Goal: Task Accomplishment & Management: Complete application form

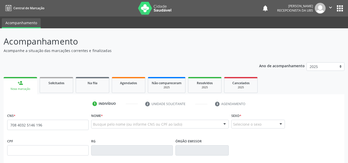
type input "708 4032 5146 196"
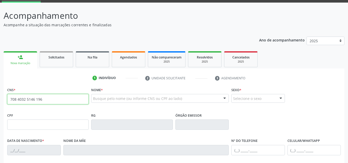
drag, startPoint x: 32, startPoint y: 100, endPoint x: 0, endPoint y: 95, distance: 32.3
click at [0, 95] on div "Acompanhamento Acompanhe a situação das marcações correntes e finalizadas Relat…" at bounding box center [174, 128] width 348 height 251
click at [55, 99] on input "708 4032 5146 196" at bounding box center [47, 99] width 81 height 10
drag, startPoint x: 53, startPoint y: 99, endPoint x: 0, endPoint y: 99, distance: 52.6
click at [0, 99] on div "Acompanhamento Acompanhe a situação das marcações correntes e finalizadas Relat…" at bounding box center [174, 128] width 348 height 251
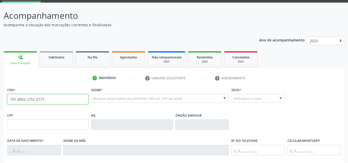
type input "701 8052 2752 0777"
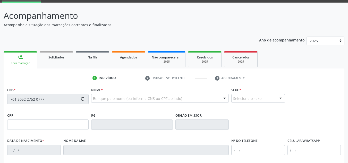
type input "[DATE]"
type input "[PERSON_NAME]"
type input "2239"
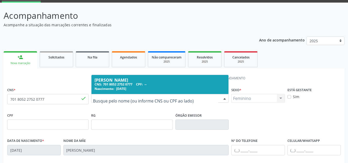
click at [152, 86] on div "CNS: 701 8052 2752 0777 CPF: --" at bounding box center [160, 84] width 131 height 4
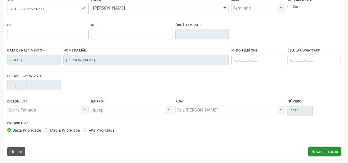
click at [330, 156] on button "Nova marcação" at bounding box center [325, 151] width 32 height 9
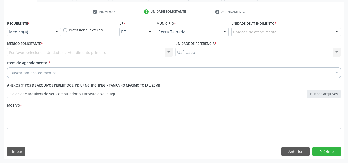
scroll to position [92, 0]
click at [60, 33] on div at bounding box center [57, 32] width 8 height 9
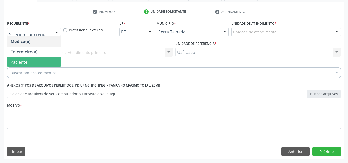
click at [30, 61] on span "Paciente" at bounding box center [33, 62] width 53 height 10
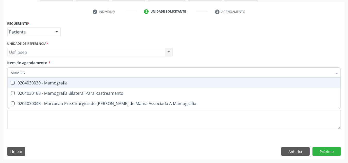
type input "MAMOGR"
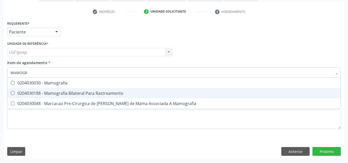
click at [63, 91] on div "0204030188 - Mamografia Bilateral Para Rastreamento" at bounding box center [174, 93] width 327 height 4
checkbox Rastreamento "true"
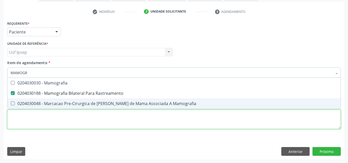
click at [249, 125] on div "Requerente * Paciente Médico(a) Enfermeiro(a) Paciente Nenhum resultado encontr…" at bounding box center [174, 78] width 334 height 117
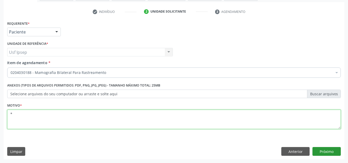
type textarea "*"
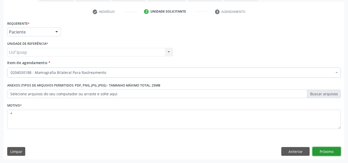
click at [329, 151] on button "Próximo" at bounding box center [327, 151] width 28 height 9
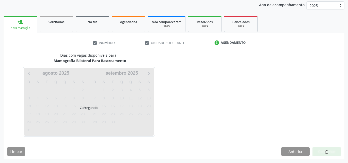
scroll to position [61, 0]
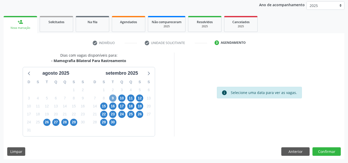
click at [112, 100] on span "9" at bounding box center [112, 98] width 7 height 7
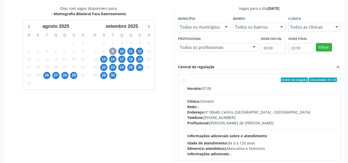
scroll to position [113, 0]
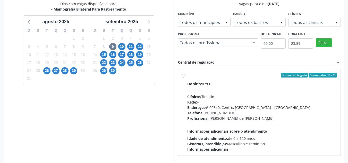
click at [188, 80] on label "Ordem de chegada Consumidos: 14 / 25 Horário: 07:00 Clínica: Climatin Rede: -- …" at bounding box center [262, 112] width 150 height 79
click at [186, 78] on input "Ordem de chegada Consumidos: 14 / 25 Horário: 07:00 Clínica: Climatin Rede: -- …" at bounding box center [184, 75] width 4 height 5
radio input "true"
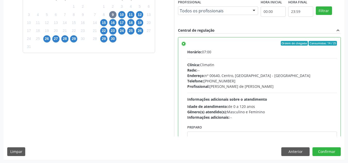
scroll to position [145, 0]
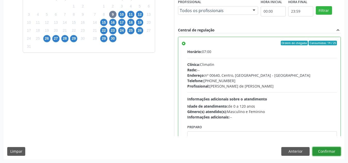
click at [328, 149] on button "Confirmar" at bounding box center [327, 151] width 28 height 9
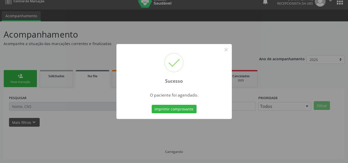
scroll to position [7, 0]
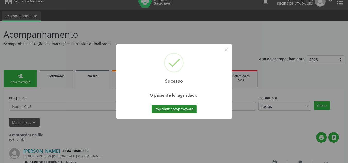
click at [169, 108] on button "Imprimir comprovante" at bounding box center [174, 109] width 45 height 9
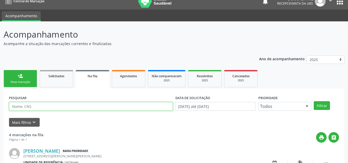
click at [121, 109] on input "text" at bounding box center [91, 106] width 164 height 9
drag, startPoint x: 45, startPoint y: 105, endPoint x: 0, endPoint y: 112, distance: 45.8
type input "702604213001240"
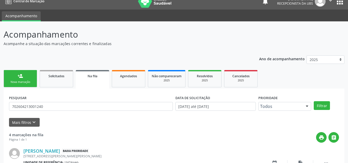
click at [26, 74] on link "person_add Nova marcação" at bounding box center [21, 78] width 34 height 17
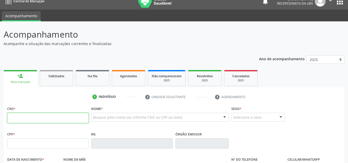
click at [60, 117] on input "text" at bounding box center [47, 118] width 81 height 10
click at [57, 118] on input "text" at bounding box center [47, 118] width 81 height 10
paste input "702 6042 1300 1240"
type input "702 6042 1300 1240"
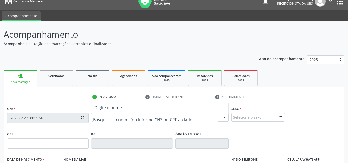
type input "008.525.484-35"
type input "[DATE]"
type input "[PERSON_NAME]"
type input "[PHONE_NUMBER]"
type input "1322"
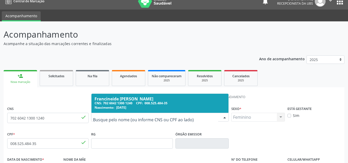
click at [104, 101] on div "CNS: 702 6042 1300 1240 CPF: 008.525.484-35" at bounding box center [160, 103] width 131 height 4
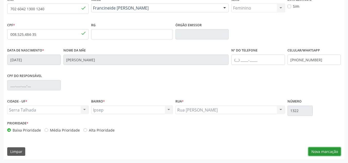
click at [338, 150] on button "Nova marcação" at bounding box center [325, 151] width 32 height 9
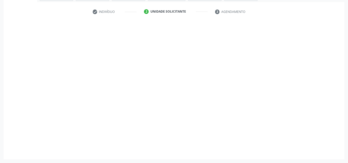
scroll to position [92, 0]
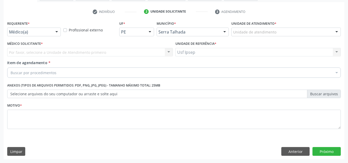
click at [54, 31] on div at bounding box center [57, 32] width 8 height 9
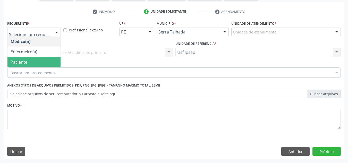
click at [28, 60] on span "Paciente" at bounding box center [33, 62] width 53 height 10
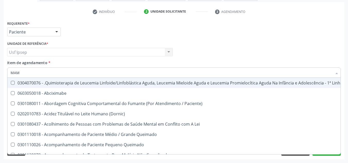
type input "MAMO"
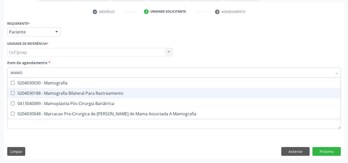
click at [55, 92] on div "0204030188 - Mamografia Bilateral Para Rastreamento" at bounding box center [174, 93] width 327 height 4
checkbox Rastreamento "true"
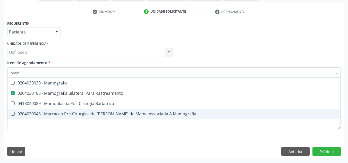
click at [156, 146] on div "Requerente * Paciente Médico(a) Enfermeiro(a) Paciente Nenhum resultado encontr…" at bounding box center [174, 90] width 341 height 140
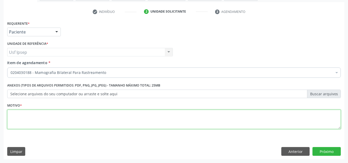
click at [45, 123] on textarea at bounding box center [174, 120] width 334 height 20
type textarea "*"
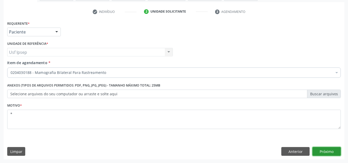
click at [330, 152] on button "Próximo" at bounding box center [327, 151] width 28 height 9
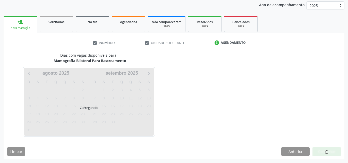
scroll to position [61, 0]
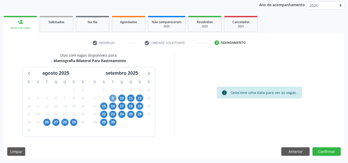
click at [115, 98] on span "9" at bounding box center [112, 98] width 7 height 7
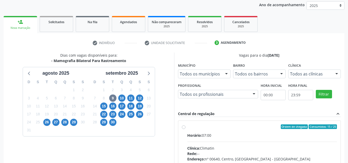
click at [194, 127] on div "Ordem de chegada Consumidos: 15 / 25" at bounding box center [262, 126] width 150 height 5
click at [186, 127] on input "Ordem de chegada Consumidos: 15 / 25 Horário: 07:00 Clínica: Climatin Rede: -- …" at bounding box center [184, 126] width 4 height 5
radio input "true"
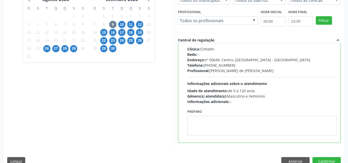
scroll to position [145, 0]
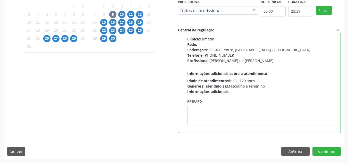
click at [321, 145] on div "Dias com vagas disponíveis para: - Mamografia Bilateral Para Rastreamento [DATE…" at bounding box center [174, 64] width 341 height 190
click at [324, 151] on button "Confirmar" at bounding box center [327, 151] width 28 height 9
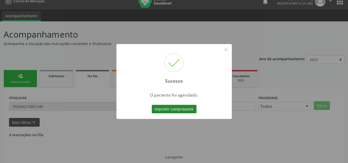
scroll to position [0, 0]
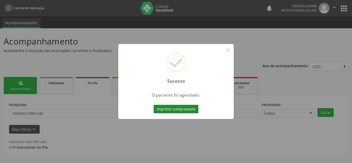
click at [185, 109] on button "Imprimir comprovante" at bounding box center [176, 109] width 45 height 9
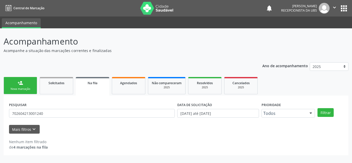
click at [18, 89] on div "Nova marcação" at bounding box center [20, 89] width 26 height 4
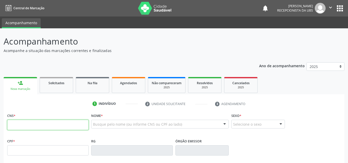
click at [52, 125] on input "text" at bounding box center [47, 125] width 81 height 10
type input "209 1936 0887 0003"
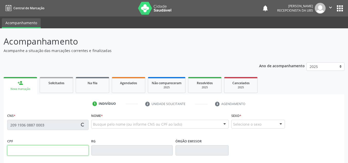
click at [64, 152] on input "text" at bounding box center [47, 150] width 81 height 10
click at [99, 129] on div "Busque pelo nome (ou informe CNS ou CPF ao lado) Nenhum resultado encontrado pa…" at bounding box center [160, 126] width 138 height 12
type input "028.949.134-78"
type input "[DATE]"
type input "[PERSON_NAME]"
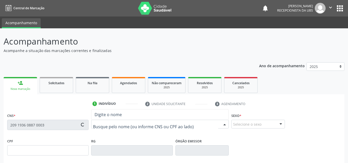
type input "[PHONE_NUMBER]"
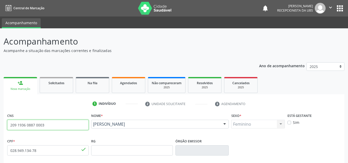
drag, startPoint x: 50, startPoint y: 125, endPoint x: 13, endPoint y: 127, distance: 36.4
click at [13, 127] on input "209 1936 0887 0003" at bounding box center [47, 125] width 81 height 10
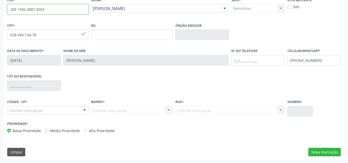
scroll to position [116, 0]
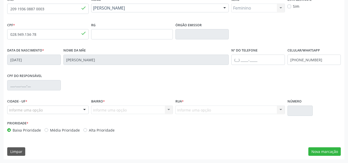
click at [341, 151] on div "CNS 209 1936 0887 0003 done Nome * [PERSON_NAME] [PERSON_NAME] CNS: 209 1936 08…" at bounding box center [174, 78] width 341 height 164
click at [335, 150] on button "Nova marcação" at bounding box center [325, 151] width 32 height 9
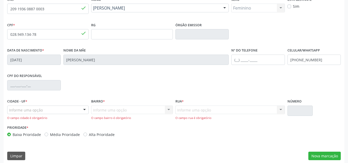
click at [194, 79] on div "CPF do responsável" at bounding box center [174, 85] width 336 height 26
click at [109, 32] on input "text" at bounding box center [131, 34] width 81 height 10
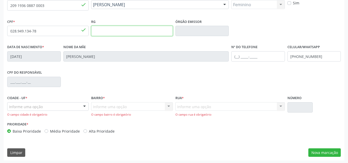
scroll to position [121, 0]
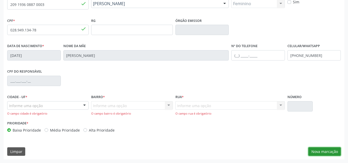
click at [337, 151] on button "Nova marcação" at bounding box center [325, 151] width 32 height 9
click at [88, 107] on div at bounding box center [85, 106] width 8 height 9
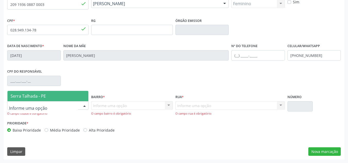
click at [57, 97] on span "Serra Talhada - PE" at bounding box center [47, 96] width 81 height 10
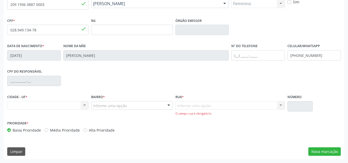
click at [167, 107] on div at bounding box center [169, 106] width 8 height 9
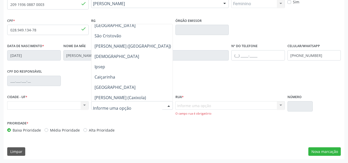
scroll to position [129, 0]
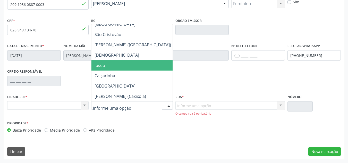
click at [107, 64] on span "Ipsep" at bounding box center [133, 65] width 83 height 10
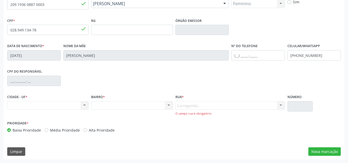
scroll to position [116, 0]
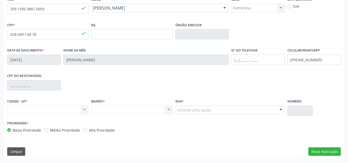
click at [223, 111] on div "Informe uma opção" at bounding box center [231, 110] width 110 height 9
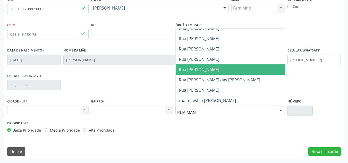
scroll to position [0, 0]
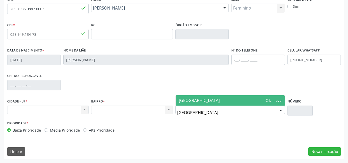
type input "RUA MANO"
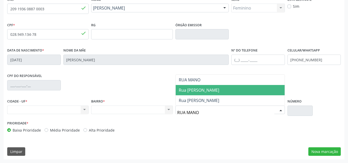
click at [217, 91] on span "Rua [PERSON_NAME]" at bounding box center [199, 90] width 40 height 6
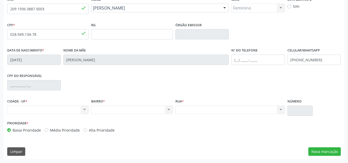
click at [144, 107] on div "Nenhum resultado encontrado para: " " Não há nenhuma opção para ser exibida." at bounding box center [131, 110] width 81 height 9
click at [86, 112] on div "Nenhum resultado encontrado para: " " Não há nenhuma opção para ser exibida." at bounding box center [47, 110] width 81 height 9
click at [85, 109] on div "Nenhum resultado encontrado para: " " Não há nenhuma opção para ser exibida." at bounding box center [47, 110] width 81 height 9
click at [332, 149] on button "Nova marcação" at bounding box center [325, 151] width 32 height 9
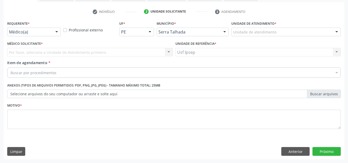
scroll to position [92, 0]
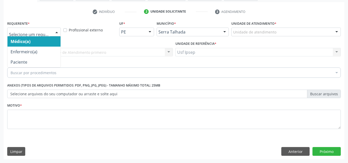
click at [55, 32] on div at bounding box center [57, 32] width 8 height 9
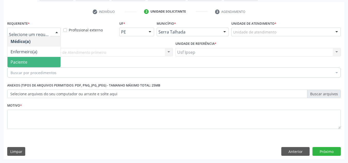
click at [24, 59] on span "Paciente" at bounding box center [33, 62] width 53 height 10
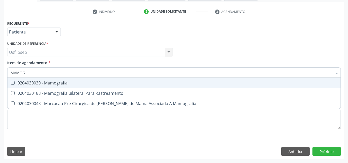
type input "MAMOGR"
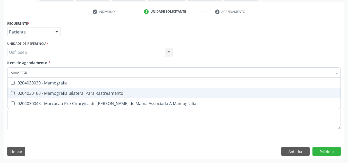
click at [105, 91] on div "0204030188 - Mamografia Bilateral Para Rastreamento" at bounding box center [174, 93] width 327 height 4
checkbox Rastreamento "true"
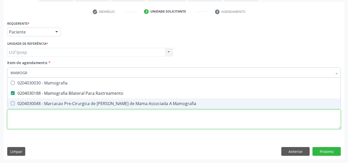
click at [182, 117] on div "Requerente * Paciente Médico(a) Enfermeiro(a) Paciente Nenhum resultado encontr…" at bounding box center [174, 78] width 334 height 117
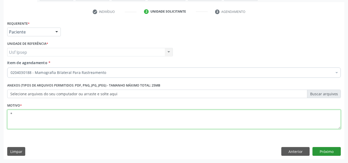
type textarea "*"
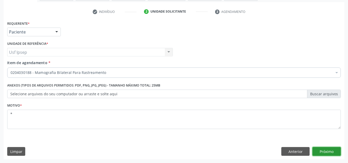
click at [324, 153] on button "Próximo" at bounding box center [327, 151] width 28 height 9
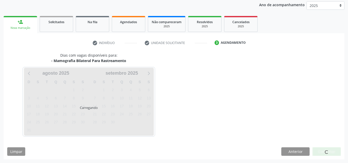
scroll to position [61, 0]
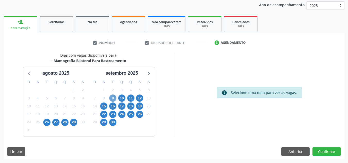
click at [111, 99] on span "9" at bounding box center [112, 98] width 7 height 7
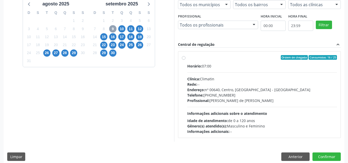
scroll to position [136, 0]
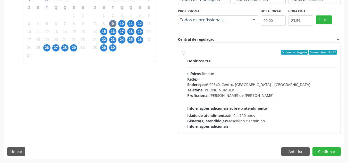
click at [187, 52] on label "Ordem de chegada Consumidos: 16 / 25 Horário: 07:00 Clínica: Climatin Rede: -- …" at bounding box center [262, 89] width 150 height 79
click at [184, 52] on input "Ordem de chegada Consumidos: 16 / 25 Horário: 07:00 Clínica: Climatin Rede: -- …" at bounding box center [184, 52] width 4 height 5
radio input "true"
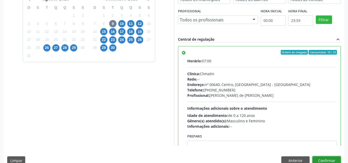
click at [335, 157] on button "Confirmar" at bounding box center [327, 160] width 28 height 9
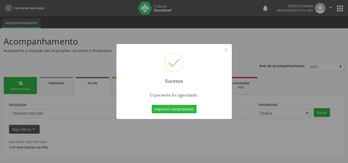
scroll to position [0, 0]
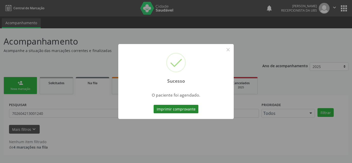
click at [172, 106] on button "Imprimir comprovante" at bounding box center [176, 109] width 45 height 9
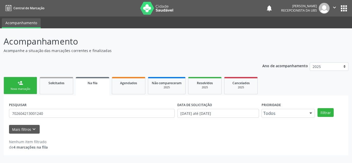
click at [17, 85] on link "person_add Nova marcação" at bounding box center [21, 85] width 34 height 17
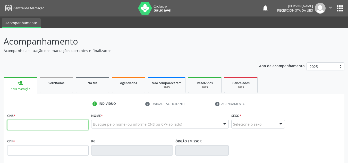
click at [34, 121] on input "text" at bounding box center [47, 125] width 81 height 10
type input "700 5024 9426 9660"
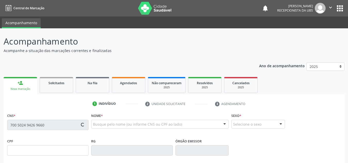
click at [107, 120] on div "Nome * Busque pelo nome (ou informe CNS ou CPF ao lado) Nenhum resultado encont…" at bounding box center [160, 122] width 138 height 20
type input "026.087.004-89"
type input "[DATE]"
type input "[PERSON_NAME]"
type input "[PHONE_NUMBER]"
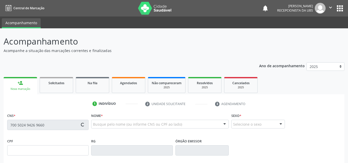
type input "1291"
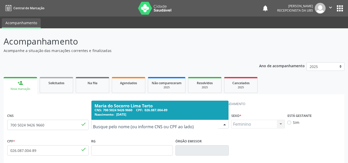
click at [121, 104] on div "Maria do Socorro Lima Terto" at bounding box center [160, 106] width 131 height 4
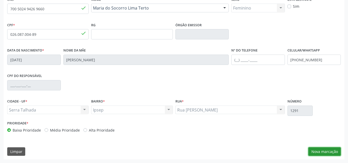
click at [311, 154] on button "Nova marcação" at bounding box center [325, 151] width 32 height 9
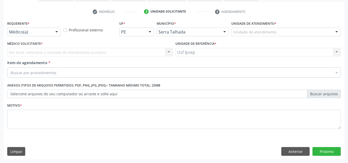
scroll to position [92, 0]
click at [56, 31] on div at bounding box center [57, 32] width 8 height 9
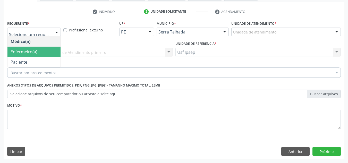
click at [15, 53] on span "Enfermeiro(a)" at bounding box center [24, 52] width 27 height 6
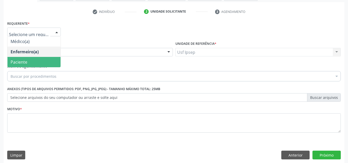
click at [56, 32] on div at bounding box center [57, 32] width 8 height 9
click at [32, 59] on span "Paciente" at bounding box center [33, 62] width 53 height 10
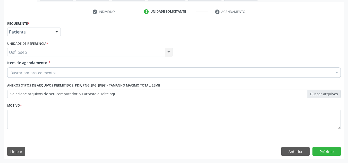
click at [31, 69] on div "Buscar por procedimentos" at bounding box center [174, 73] width 334 height 10
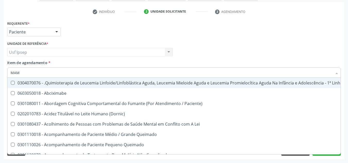
type input "MAMO"
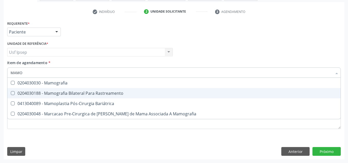
click at [70, 94] on div "0204030188 - Mamografia Bilateral Para Rastreamento" at bounding box center [174, 93] width 327 height 4
checkbox Rastreamento "true"
click at [70, 65] on div "Item de agendamento * MAMO Desfazer seleção 0204030030 - Mamografia 0204030188 …" at bounding box center [174, 68] width 334 height 16
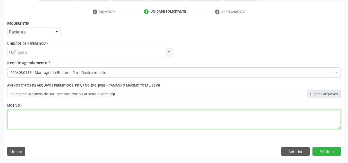
click at [26, 117] on textarea at bounding box center [174, 120] width 334 height 20
type textarea "*"
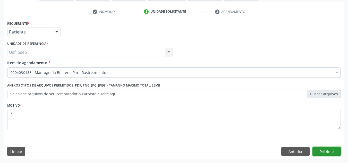
click at [325, 154] on button "Próximo" at bounding box center [327, 151] width 28 height 9
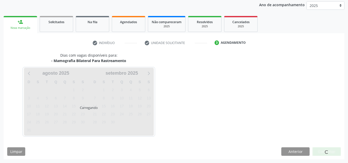
scroll to position [61, 0]
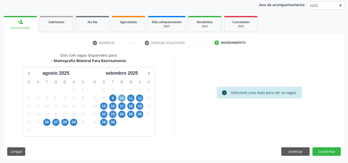
click at [123, 98] on span "10" at bounding box center [121, 98] width 7 height 7
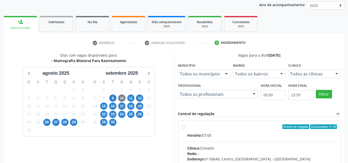
click at [187, 128] on label "Ordem de chegada Consumidos: 4 / 25 Horário: 07:00 Clínica: Climatin Rede: -- E…" at bounding box center [262, 163] width 150 height 79
click at [183, 128] on input "Ordem de chegada Consumidos: 4 / 25 Horário: 07:00 Clínica: Climatin Rede: -- E…" at bounding box center [184, 126] width 4 height 5
radio input "true"
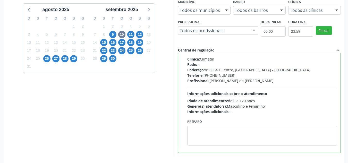
scroll to position [145, 0]
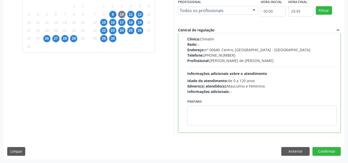
click at [322, 147] on div "Dias com vagas disponíveis para: - Mamografia Bilateral Para Rastreamento [DATE…" at bounding box center [174, 64] width 341 height 190
click at [322, 151] on button "Confirmar" at bounding box center [327, 151] width 28 height 9
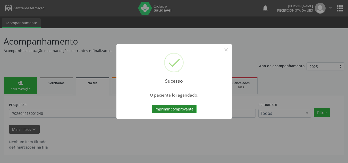
scroll to position [0, 0]
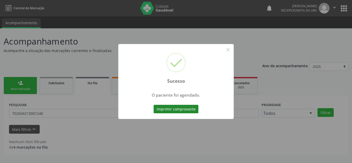
click at [179, 107] on button "Imprimir comprovante" at bounding box center [176, 109] width 45 height 9
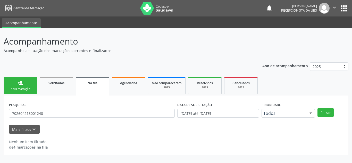
click at [19, 81] on div "person_add" at bounding box center [21, 83] width 6 height 6
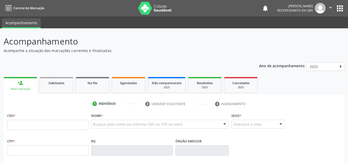
drag, startPoint x: 61, startPoint y: 116, endPoint x: 59, endPoint y: 121, distance: 5.9
click at [61, 116] on div "CNS *" at bounding box center [47, 121] width 81 height 18
click at [60, 123] on input "text" at bounding box center [47, 125] width 81 height 10
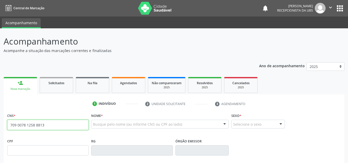
type input "709 0078 1258 8813"
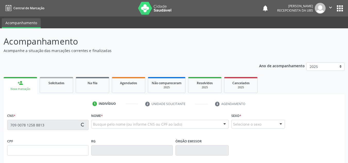
type input "268.001.284-49"
type input "2[DATE]"
type input "[PERSON_NAME]"
type input "[PHONE_NUMBER]"
type input "523.962.587-53"
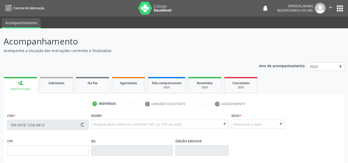
type input "S/N"
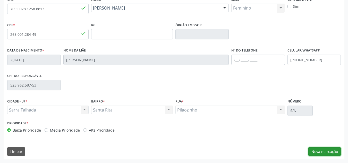
click at [317, 152] on button "Nova marcação" at bounding box center [325, 151] width 32 height 9
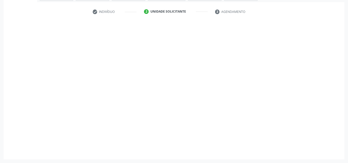
scroll to position [92, 0]
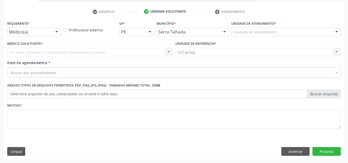
click at [69, 31] on label "Profissional externo" at bounding box center [86, 29] width 34 height 5
click at [64, 31] on input "Profissional externo" at bounding box center [65, 29] width 4 height 5
checkbox input "true"
click at [54, 31] on div at bounding box center [57, 32] width 8 height 9
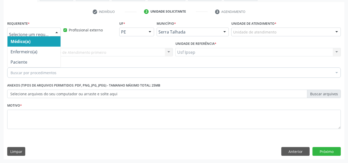
click at [68, 29] on div "Profissional externo" at bounding box center [90, 29] width 54 height 5
click at [59, 32] on div at bounding box center [57, 32] width 8 height 9
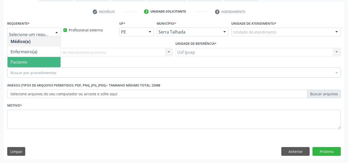
click at [26, 62] on span "Paciente" at bounding box center [19, 62] width 17 height 6
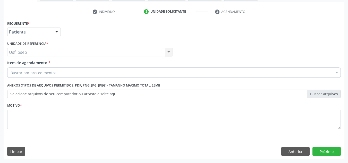
click at [45, 53] on div "Usf Ipsep Usf Ipsep Nenhum resultado encontrado para: " " Não há nenhuma opção …" at bounding box center [90, 52] width 166 height 9
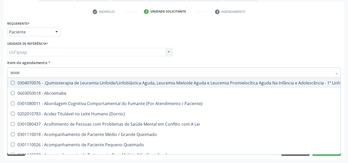
type input "MAMO"
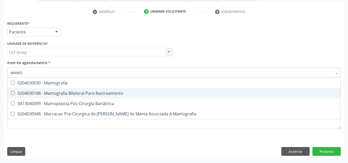
click at [66, 91] on div "0204030188 - Mamografia Bilateral Para Rastreamento" at bounding box center [174, 93] width 327 height 4
checkbox Rastreamento "true"
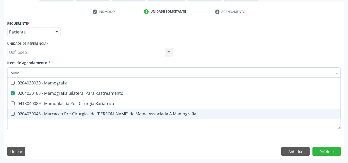
click at [76, 138] on div "Requerente * Paciente Médico(a) Enfermeiro(a) Paciente Nenhum resultado encontr…" at bounding box center [174, 90] width 341 height 140
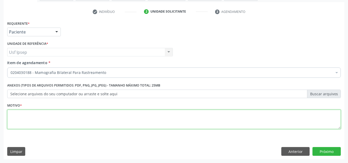
click at [308, 125] on textarea at bounding box center [174, 120] width 334 height 20
type textarea "*"
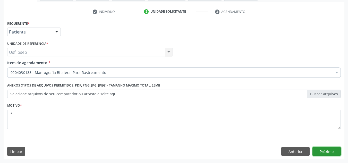
click at [331, 151] on button "Próximo" at bounding box center [327, 151] width 28 height 9
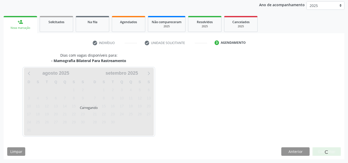
scroll to position [61, 0]
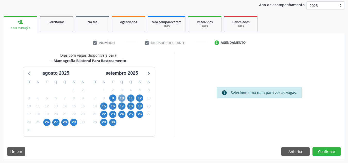
click at [121, 98] on span "10" at bounding box center [121, 98] width 7 height 7
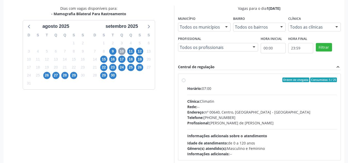
scroll to position [136, 0]
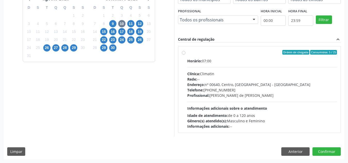
click at [184, 55] on div "Ordem de chegada Consumidos: 5 / 25 Horário: 07:00 Clínica: Climatin Rede: -- E…" at bounding box center [259, 89] width 155 height 79
radio input "true"
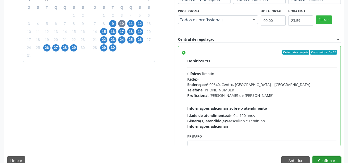
click at [318, 160] on button "Confirmar" at bounding box center [327, 160] width 28 height 9
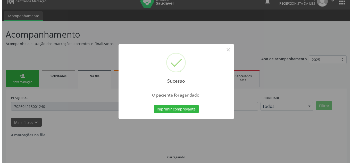
scroll to position [0, 0]
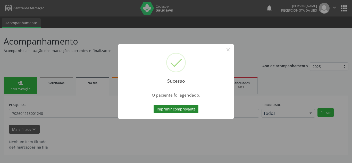
click at [181, 110] on button "Imprimir comprovante" at bounding box center [176, 109] width 45 height 9
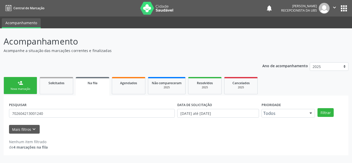
click at [25, 85] on link "person_add Nova marcação" at bounding box center [21, 85] width 34 height 17
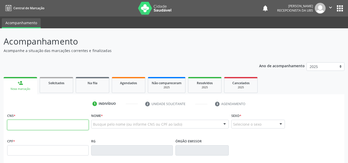
click at [38, 126] on input "text" at bounding box center [47, 125] width 81 height 10
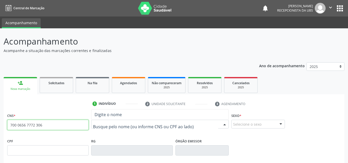
click at [74, 128] on input "700 0656 7772 306" at bounding box center [47, 125] width 81 height 10
drag, startPoint x: 63, startPoint y: 124, endPoint x: 0, endPoint y: 123, distance: 63.4
click at [0, 123] on div "Acompanhamento Acompanhe a situação das marcações correntes e finalizadas Relat…" at bounding box center [174, 153] width 348 height 251
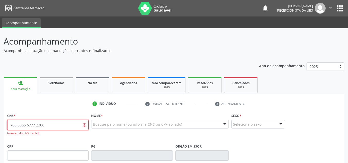
type input "700 0065 6777 2306"
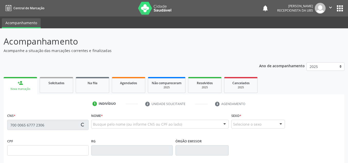
type input "113.365.688-95"
type input "30/05/1963"
type input "Adelina Medeiros de Oliveira"
type input "[PHONE_NUMBER]"
type input "1531"
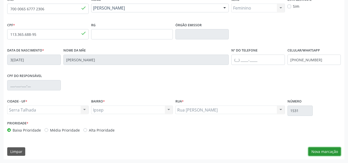
click at [327, 151] on button "Nova marcação" at bounding box center [325, 151] width 32 height 9
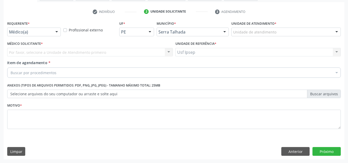
scroll to position [92, 0]
click at [58, 31] on div at bounding box center [57, 32] width 8 height 9
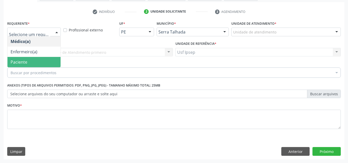
click at [31, 57] on span "Paciente" at bounding box center [33, 62] width 53 height 10
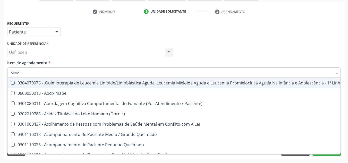
type input "MAMO"
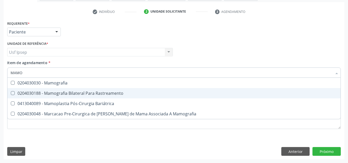
click at [57, 94] on div "0204030188 - Mamografia Bilateral Para Rastreamento" at bounding box center [174, 93] width 327 height 4
checkbox Rastreamento "true"
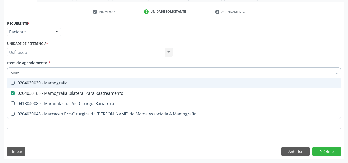
click at [103, 28] on div "Requerente * Paciente Médico(a) Enfermeiro(a) Paciente Nenhum resultado encontr…" at bounding box center [174, 30] width 336 height 20
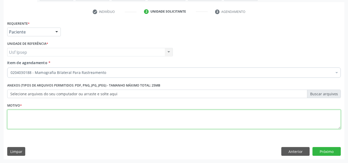
click at [104, 122] on textarea at bounding box center [174, 120] width 334 height 20
type textarea "*"
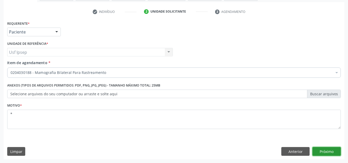
click at [325, 150] on button "Próximo" at bounding box center [327, 151] width 28 height 9
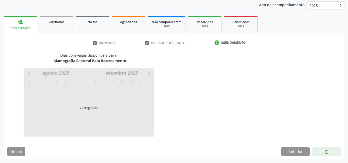
scroll to position [61, 0]
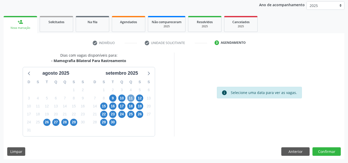
click at [129, 98] on span "11" at bounding box center [130, 98] width 7 height 7
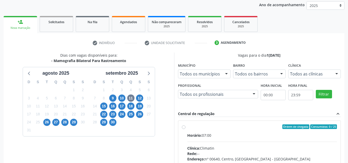
click at [187, 125] on label "Ordem de chegada Consumidos: 0 / 25 Horário: 07:00 Clínica: Climatin Rede: -- E…" at bounding box center [262, 163] width 150 height 79
click at [184, 125] on input "Ordem de chegada Consumidos: 0 / 25 Horário: 07:00 Clínica: Climatin Rede: -- E…" at bounding box center [184, 126] width 4 height 5
radio input "true"
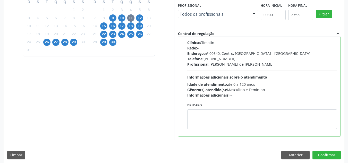
scroll to position [145, 0]
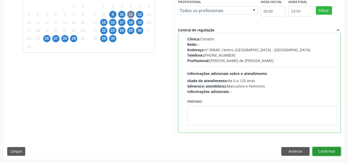
click at [326, 149] on button "Confirmar" at bounding box center [327, 151] width 28 height 9
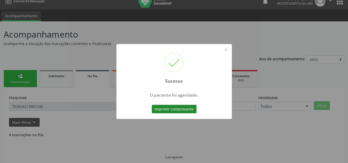
scroll to position [0, 0]
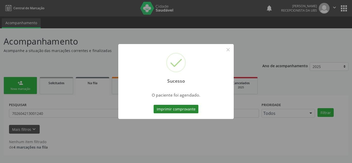
click at [188, 109] on button "Imprimir comprovante" at bounding box center [176, 109] width 45 height 9
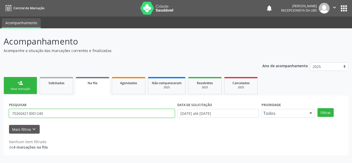
click at [55, 110] on input "702604213001240" at bounding box center [92, 113] width 166 height 9
drag, startPoint x: 54, startPoint y: 115, endPoint x: 0, endPoint y: 109, distance: 54.2
click at [0, 109] on div "Acompanhamento Acompanhe a situação das marcações correntes e finalizadas Relat…" at bounding box center [176, 95] width 352 height 135
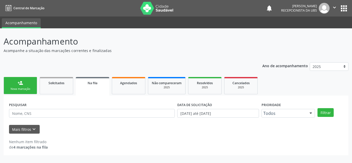
click at [14, 84] on link "person_add Nova marcação" at bounding box center [21, 85] width 34 height 17
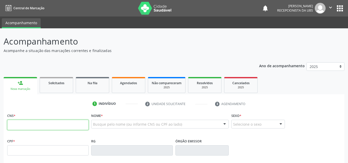
click at [40, 123] on input "text" at bounding box center [47, 125] width 81 height 10
type input "704 3035 0937 7693"
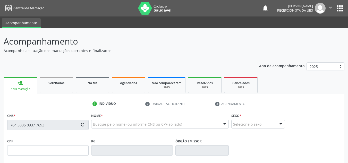
type input "28/03/1979"
type input "Alice Serafin Ramos dos Santos"
type input "(87) 99931-9018"
type input "2543"
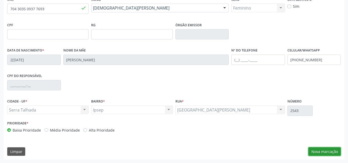
click at [327, 155] on button "Nova marcação" at bounding box center [325, 151] width 32 height 9
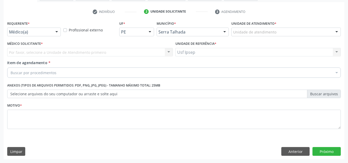
scroll to position [92, 0]
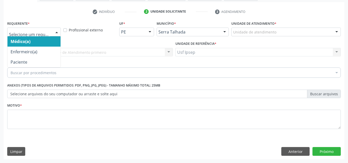
click at [57, 30] on div at bounding box center [57, 32] width 8 height 9
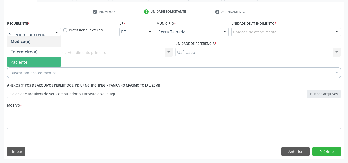
click at [25, 61] on span "Paciente" at bounding box center [19, 62] width 17 height 6
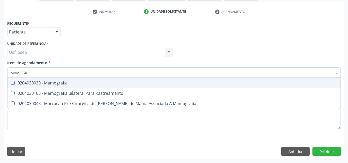
type input "MAMOGRA"
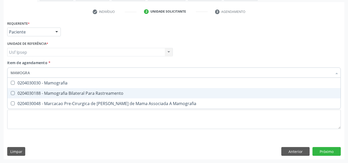
click at [49, 94] on div "0204030188 - Mamografia Bilateral Para Rastreamento" at bounding box center [174, 93] width 327 height 4
checkbox Rastreamento "true"
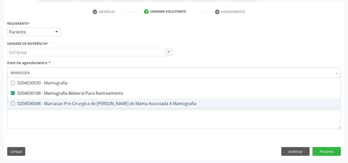
click at [38, 109] on div "Requerente * Paciente Médico(a) Enfermeiro(a) Paciente Nenhum resultado encontr…" at bounding box center [174, 78] width 334 height 117
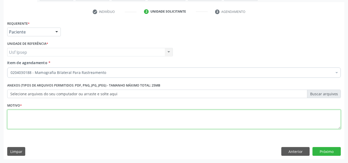
click at [36, 113] on textarea at bounding box center [174, 120] width 334 height 20
type textarea "*"
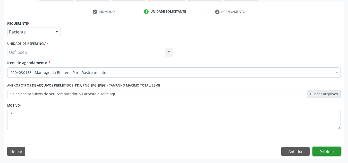
click at [335, 151] on button "Próximo" at bounding box center [327, 151] width 28 height 9
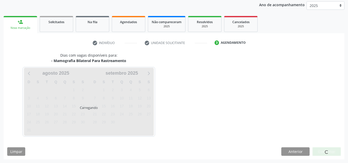
scroll to position [61, 0]
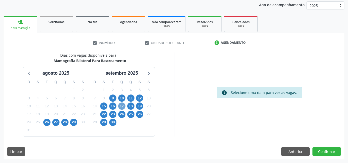
click at [123, 105] on span "17" at bounding box center [121, 106] width 7 height 7
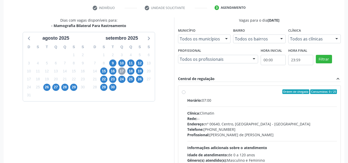
scroll to position [136, 0]
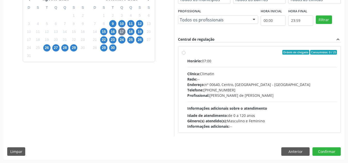
click at [185, 50] on div "Ordem de chegada Consumidos: 0 / 25 Horário: 07:00 Clínica: Climatin Rede: -- E…" at bounding box center [259, 89] width 155 height 79
radio input "true"
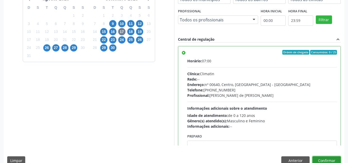
click at [338, 157] on button "Confirmar" at bounding box center [327, 160] width 28 height 9
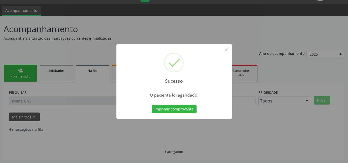
scroll to position [7, 0]
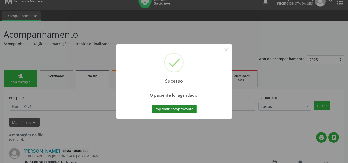
click at [184, 106] on button "Imprimir comprovante" at bounding box center [174, 109] width 45 height 9
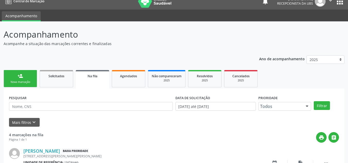
drag, startPoint x: 15, startPoint y: 79, endPoint x: 16, endPoint y: 84, distance: 4.9
click at [15, 79] on link "person_add Nova marcação" at bounding box center [21, 78] width 34 height 17
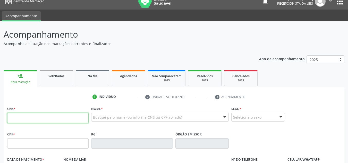
click at [21, 118] on input "text" at bounding box center [47, 118] width 81 height 10
type input "705 0076 4180 7157"
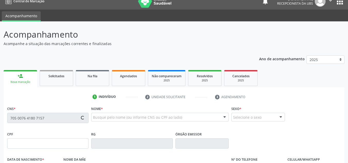
type input "446.705.324-72"
type input "16/11/1960"
type input "Rosa Maria de Jesus Cariri"
type input "(87) 99925-5620"
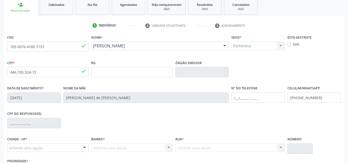
scroll to position [116, 0]
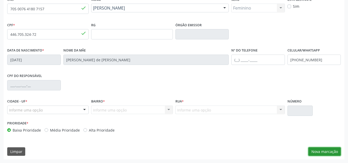
click at [317, 152] on button "Nova marcação" at bounding box center [325, 151] width 32 height 9
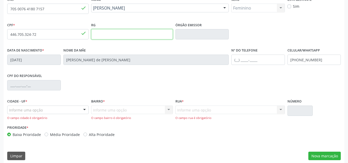
click at [140, 31] on input "text" at bounding box center [131, 34] width 81 height 10
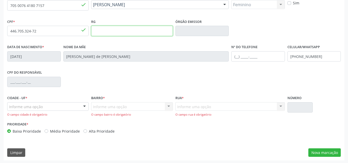
scroll to position [121, 0]
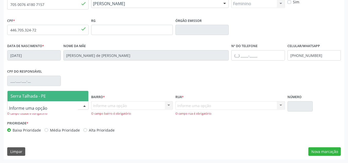
click at [70, 108] on div at bounding box center [47, 105] width 81 height 9
click at [42, 97] on span "Serra Talhada - PE" at bounding box center [28, 96] width 35 height 6
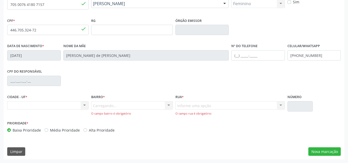
click at [128, 103] on div "Carregando... Nenhum resultado encontrado para: " " Nenhuma opção encontrada. D…" at bounding box center [131, 108] width 81 height 15
click at [169, 106] on div at bounding box center [169, 106] width 8 height 9
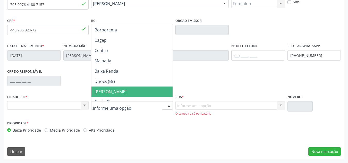
scroll to position [103, 0]
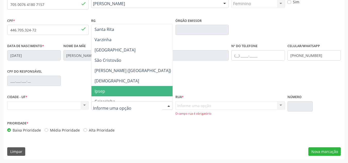
click at [109, 92] on span "Ipsep" at bounding box center [133, 91] width 83 height 10
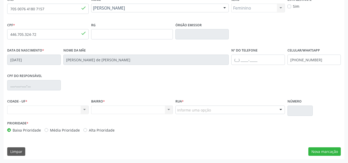
scroll to position [116, 0]
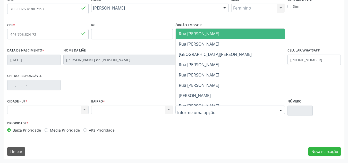
click at [266, 125] on div "Prioridade * Baixa Prioridade Média Prioridade Alta Prioridade" at bounding box center [174, 128] width 336 height 17
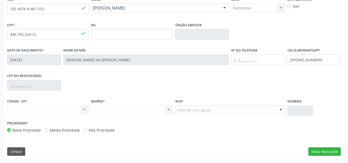
click at [242, 106] on div "Informe uma opção" at bounding box center [231, 110] width 110 height 9
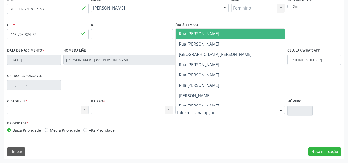
click at [196, 135] on div "Prioridade * Baixa Prioridade Média Prioridade Alta Prioridade" at bounding box center [174, 128] width 336 height 17
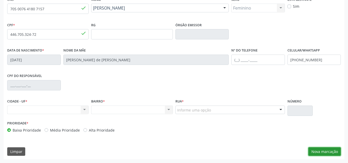
click at [331, 150] on button "Nova marcação" at bounding box center [325, 151] width 32 height 9
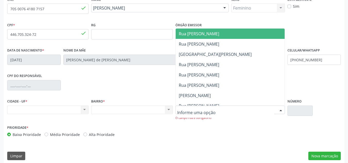
click at [236, 112] on div at bounding box center [231, 110] width 110 height 9
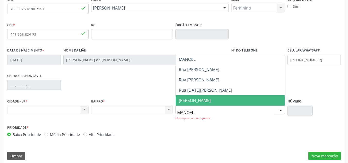
type input "MANOEL"
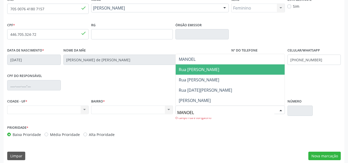
click at [219, 71] on span "Rua [PERSON_NAME]" at bounding box center [199, 70] width 40 height 6
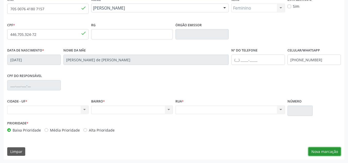
click at [331, 150] on button "Nova marcação" at bounding box center [325, 151] width 32 height 9
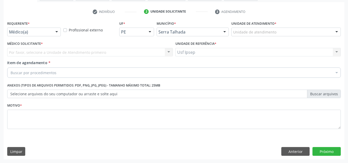
click at [55, 33] on div at bounding box center [57, 32] width 8 height 9
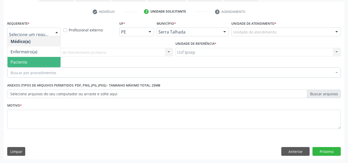
click at [11, 57] on span "Paciente" at bounding box center [33, 62] width 53 height 10
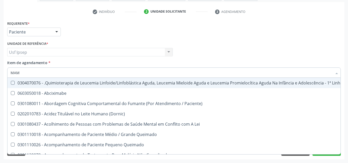
type input "MAMO"
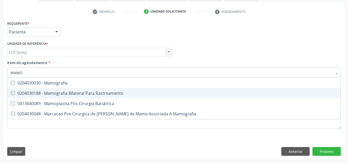
click at [63, 94] on div "0204030188 - Mamografia Bilateral Para Rastreamento" at bounding box center [174, 93] width 327 height 4
checkbox Rastreamento "true"
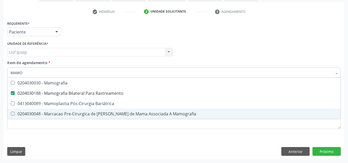
click at [68, 147] on div "Requerente * Paciente Médico(a) Enfermeiro(a) Paciente Nenhum resultado encontr…" at bounding box center [174, 90] width 341 height 140
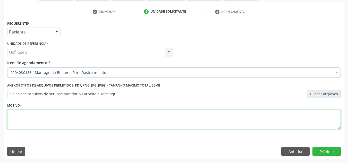
click at [47, 118] on textarea at bounding box center [174, 120] width 334 height 20
type textarea "*"
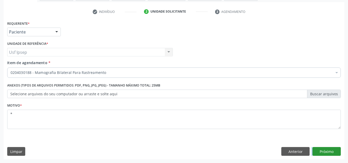
click at [314, 155] on div "Anterior Próximo" at bounding box center [311, 151] width 60 height 9
click at [318, 154] on button "Próximo" at bounding box center [327, 151] width 28 height 9
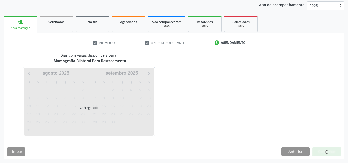
scroll to position [61, 0]
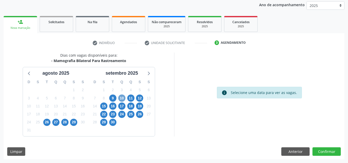
click at [122, 97] on span "10" at bounding box center [121, 98] width 7 height 7
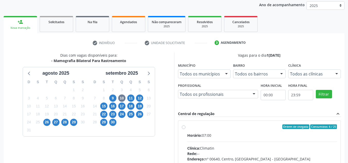
click at [181, 127] on div "Ordem de chegada Consumidos: 6 / 25 Horário: 07:00 Clínica: Climatin Rede: -- E…" at bounding box center [259, 164] width 163 height 86
radio input "true"
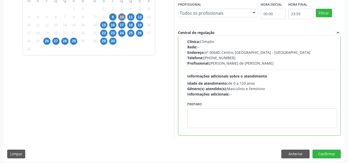
scroll to position [145, 0]
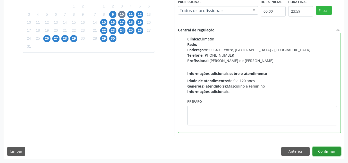
click at [330, 154] on button "Confirmar" at bounding box center [327, 151] width 28 height 9
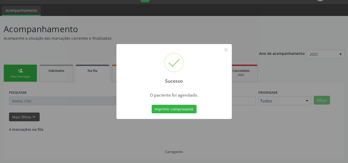
scroll to position [7, 0]
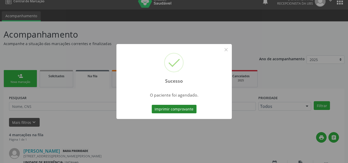
click at [181, 109] on button "Imprimir comprovante" at bounding box center [174, 109] width 45 height 9
